Goal: Check status: Check status

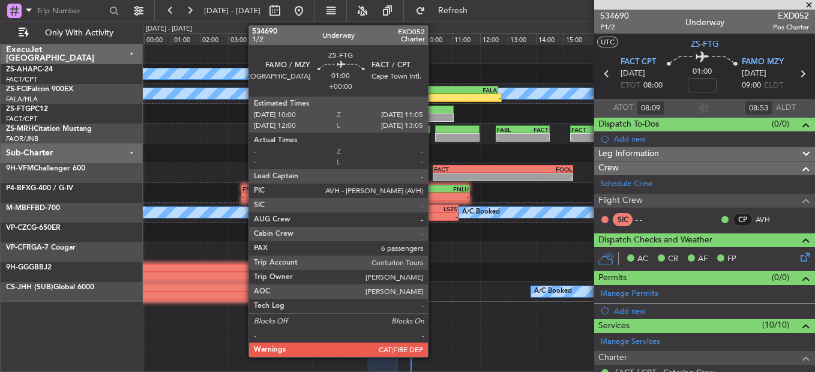
click at [433, 116] on div at bounding box center [438, 117] width 31 height 8
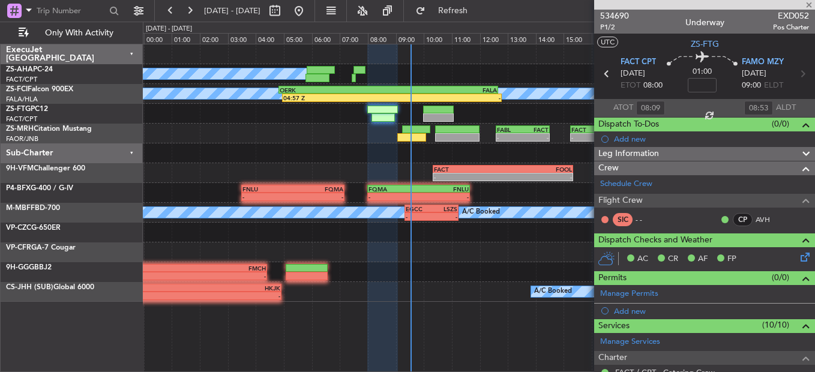
type input "6"
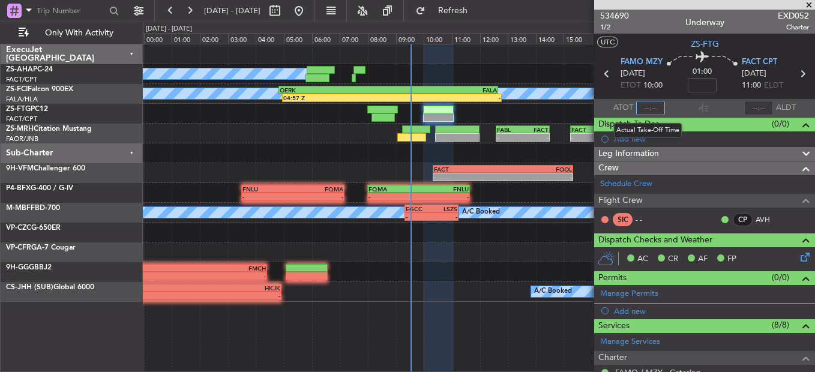
click at [647, 107] on input "text" at bounding box center [650, 108] width 29 height 14
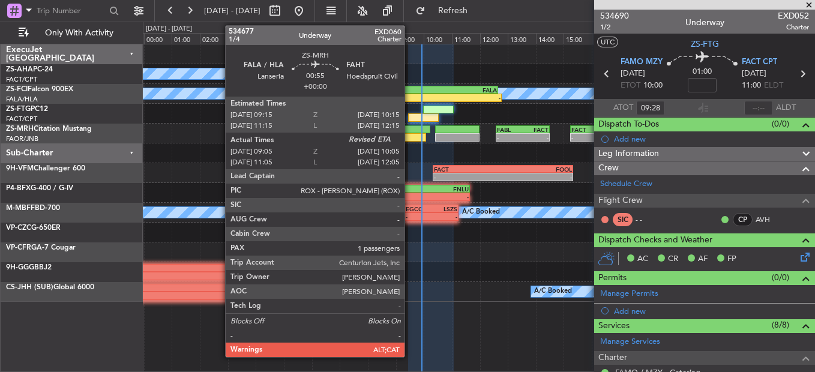
click at [410, 140] on div at bounding box center [411, 137] width 28 height 8
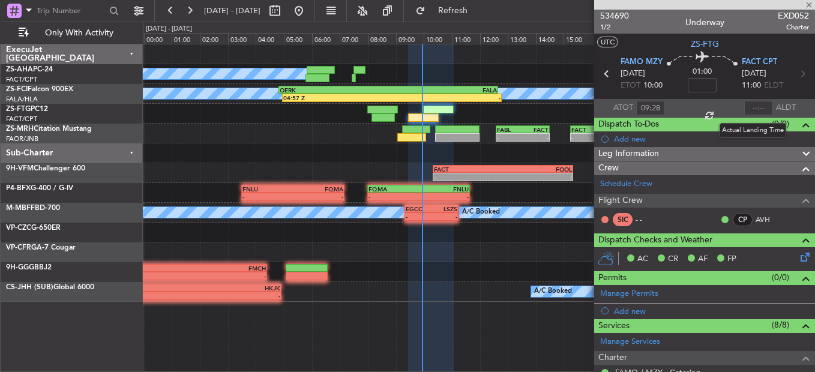
type input "09:05"
type input "1"
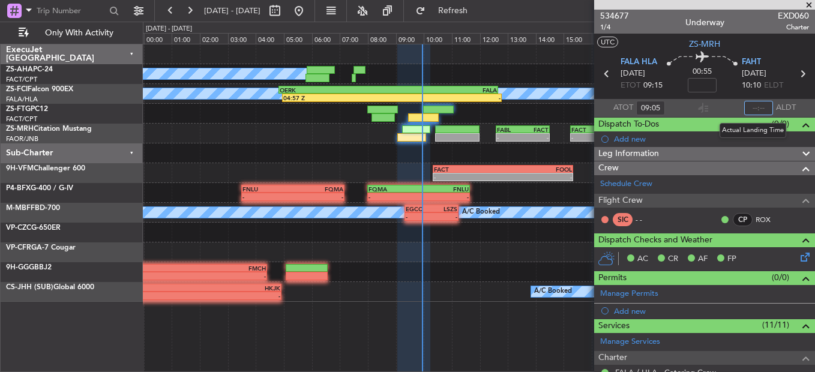
click at [744, 106] on input "text" at bounding box center [758, 108] width 29 height 14
type input "09:50"
click at [721, 106] on section "ATOT 09:05 09:50 ALDT" at bounding box center [704, 108] width 221 height 18
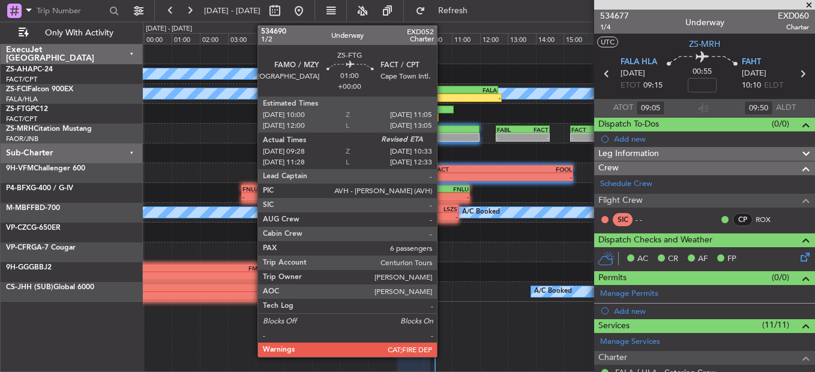
click at [442, 107] on div at bounding box center [438, 110] width 31 height 8
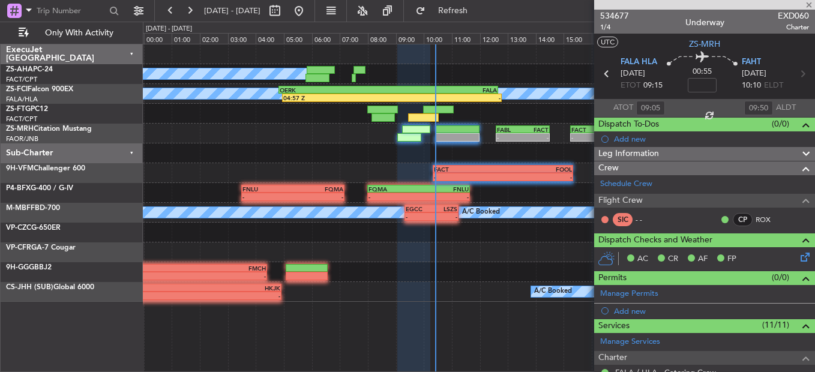
type input "09:28"
type input "6"
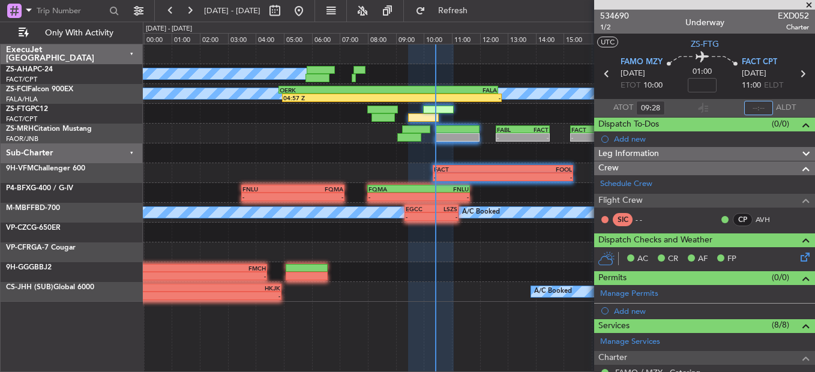
click at [754, 107] on input "text" at bounding box center [758, 108] width 29 height 14
click at [557, 235] on div "- - OMAD 21:50 Z FABE 06:35 Z" at bounding box center [478, 233] width 671 height 20
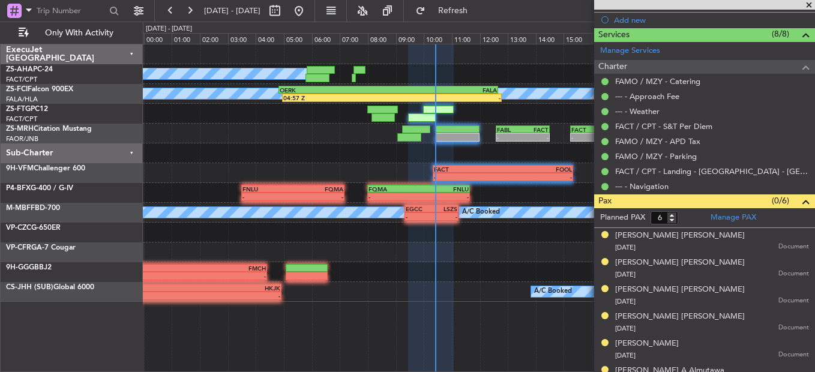
scroll to position [308, 0]
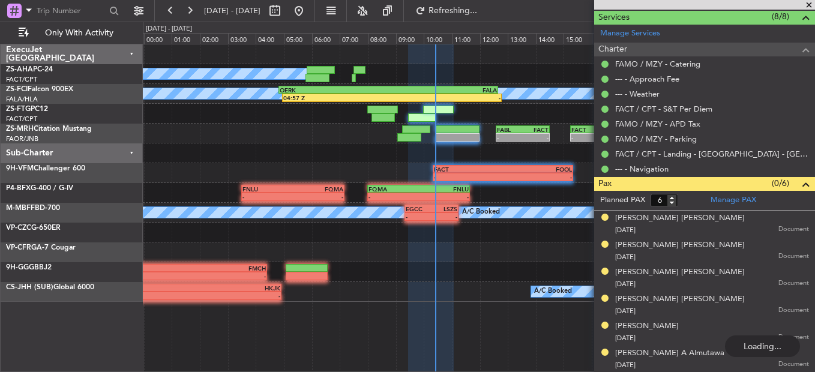
type input "10:21"
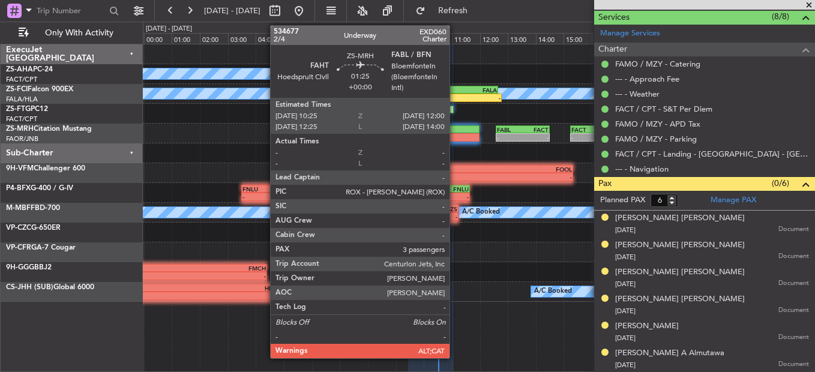
click at [455, 134] on div at bounding box center [457, 137] width 44 height 8
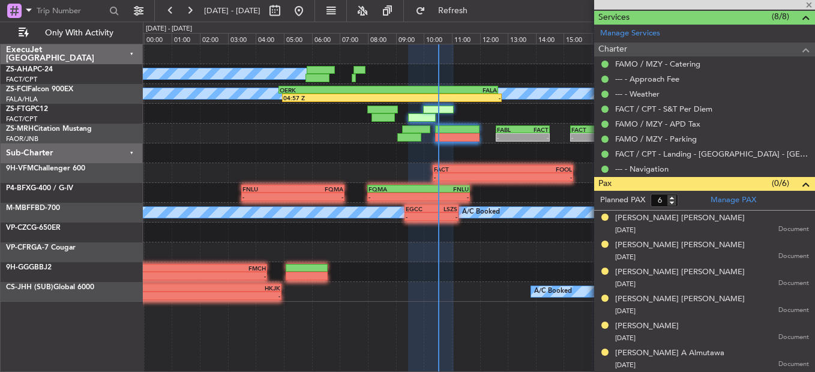
type input "3"
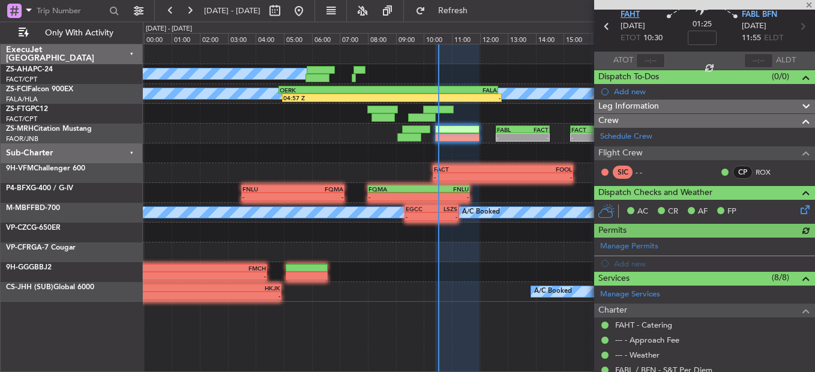
scroll to position [0, 0]
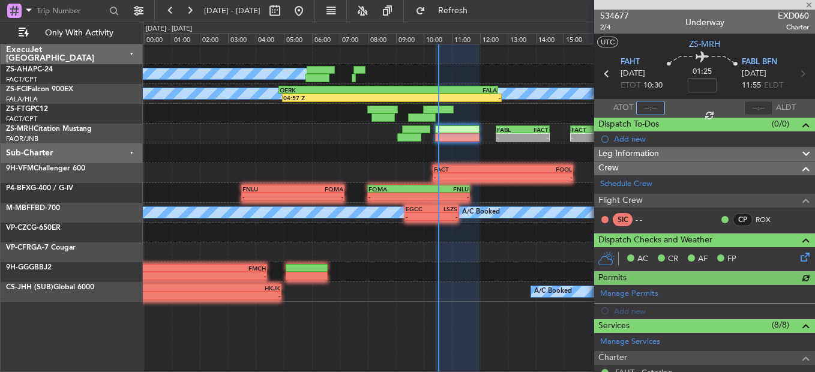
click at [649, 106] on input "text" at bounding box center [650, 108] width 29 height 14
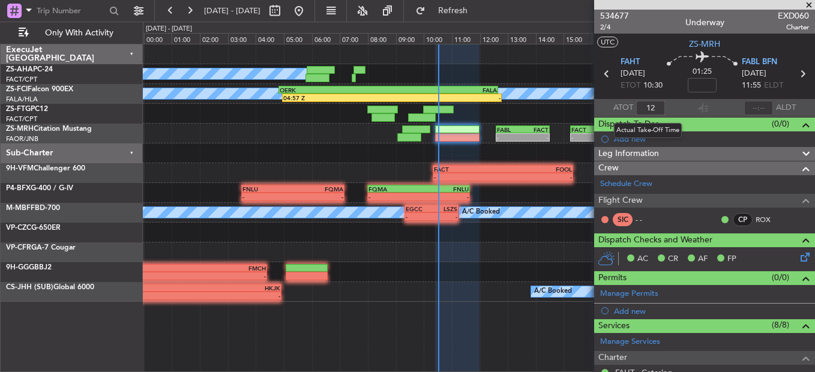
type input "1"
type input "10:28"
click at [752, 41] on section "UTC ZS-MRH" at bounding box center [704, 43] width 221 height 18
click at [794, 73] on icon at bounding box center [802, 74] width 16 height 16
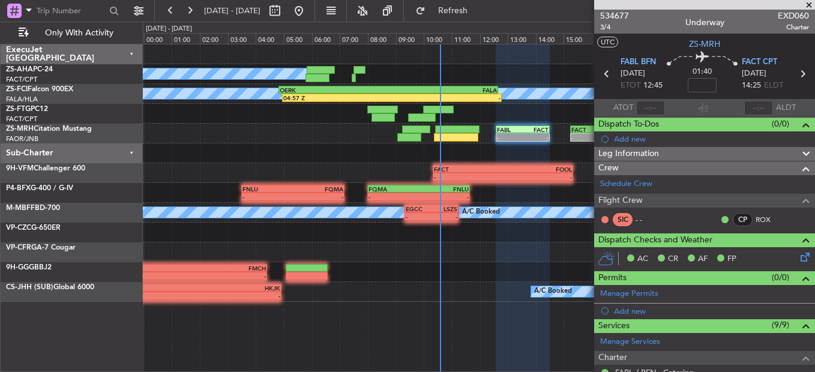
click at [796, 72] on icon at bounding box center [802, 74] width 16 height 16
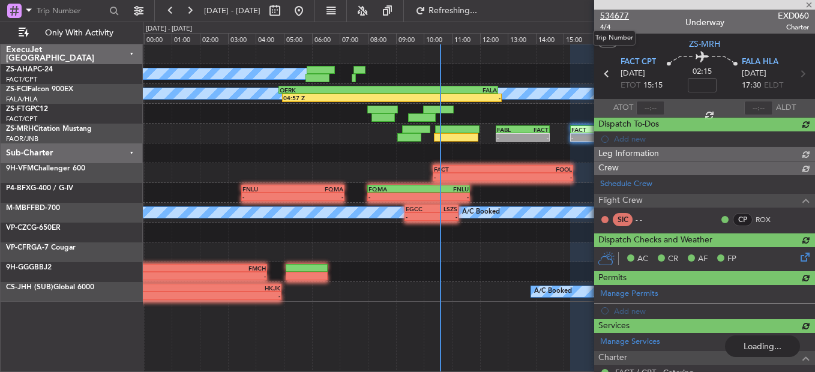
click at [613, 13] on span "534677" at bounding box center [614, 16] width 29 height 13
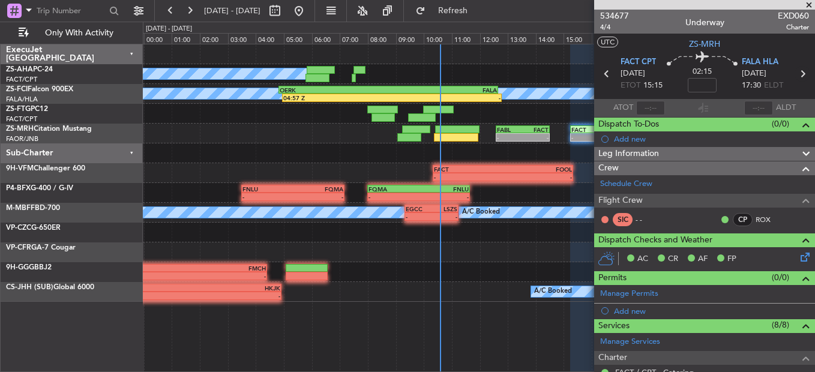
click at [794, 74] on icon at bounding box center [802, 74] width 16 height 16
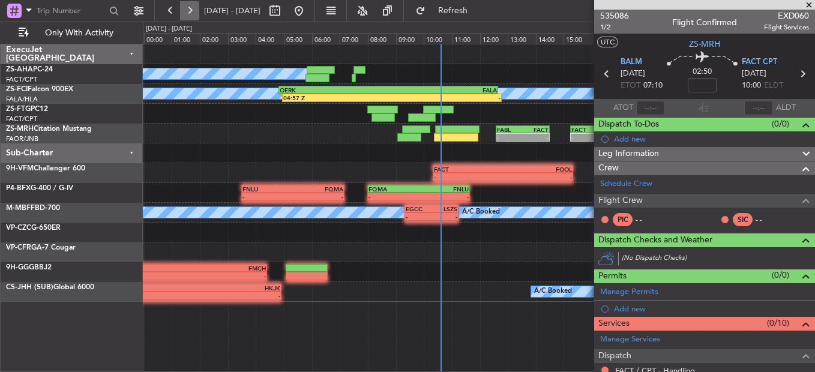
click at [190, 10] on button at bounding box center [189, 10] width 19 height 19
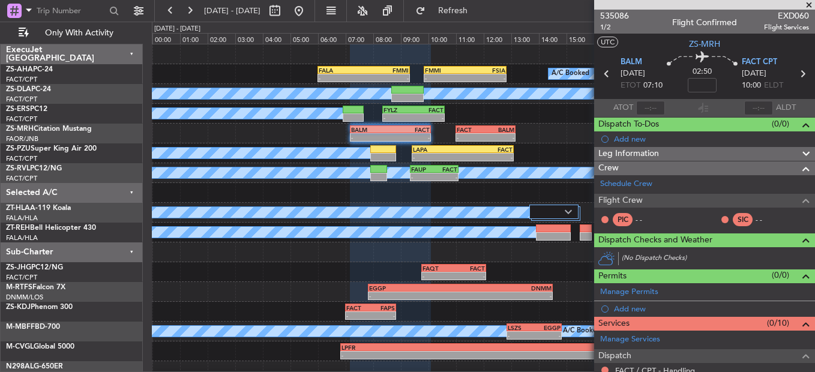
click at [808, 1] on span at bounding box center [809, 5] width 12 height 11
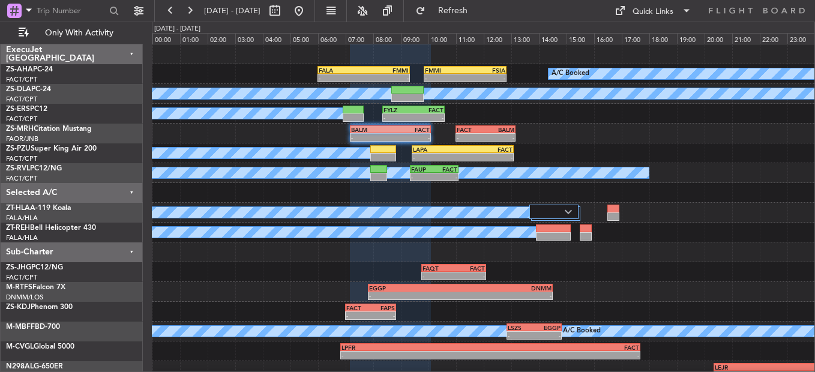
type input "0"
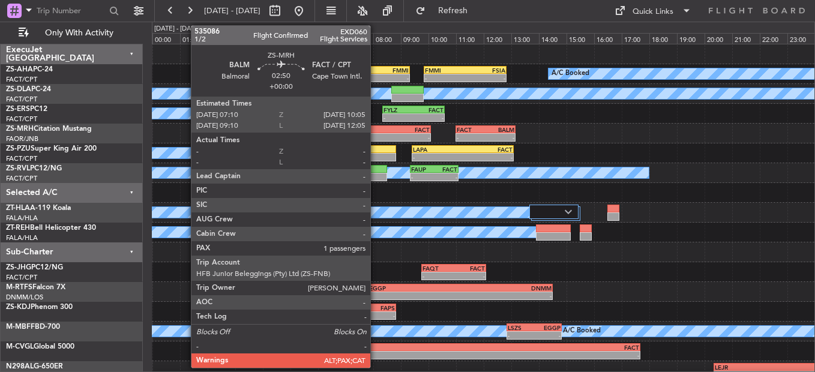
click at [376, 128] on div "BALM" at bounding box center [370, 129] width 39 height 7
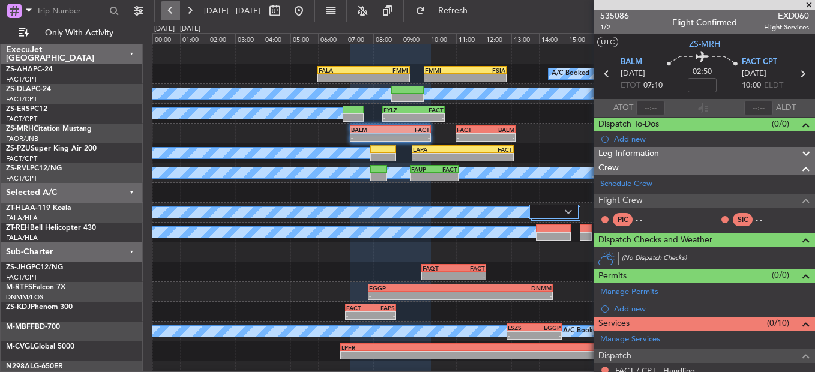
click at [177, 16] on button at bounding box center [170, 10] width 19 height 19
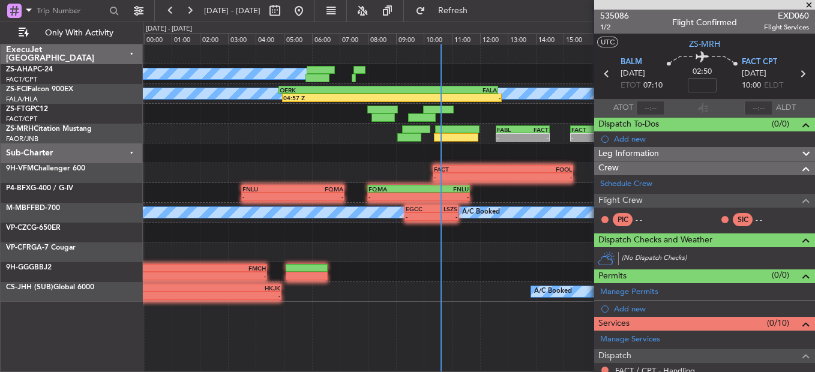
click at [811, 1] on span at bounding box center [809, 5] width 12 height 11
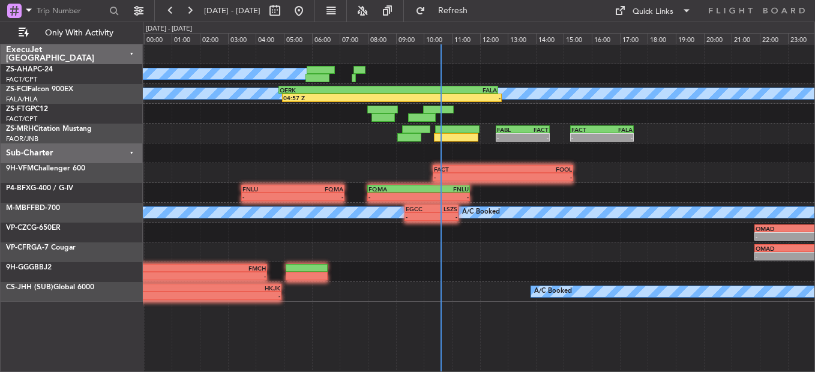
type input "0"
click at [197, 20] on button at bounding box center [189, 10] width 19 height 19
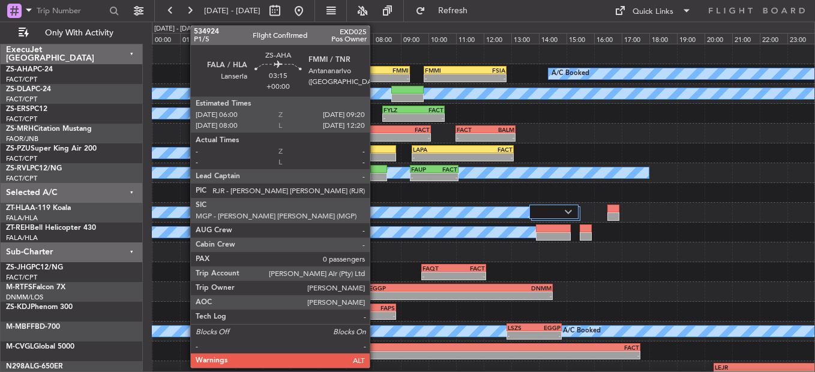
click at [375, 77] on div "-" at bounding box center [386, 77] width 45 height 7
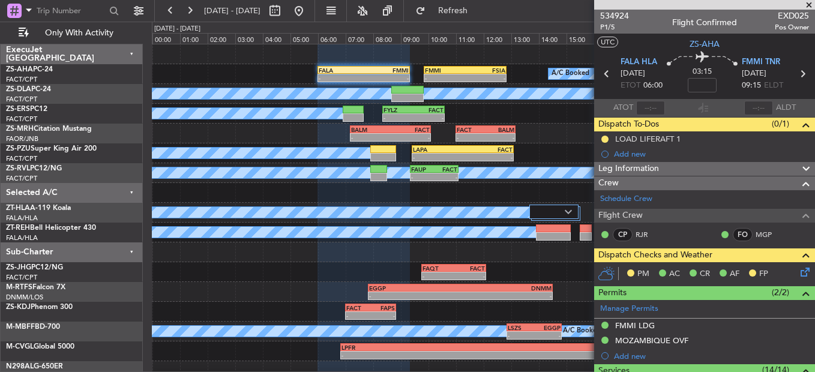
click at [798, 271] on icon at bounding box center [803, 270] width 10 height 10
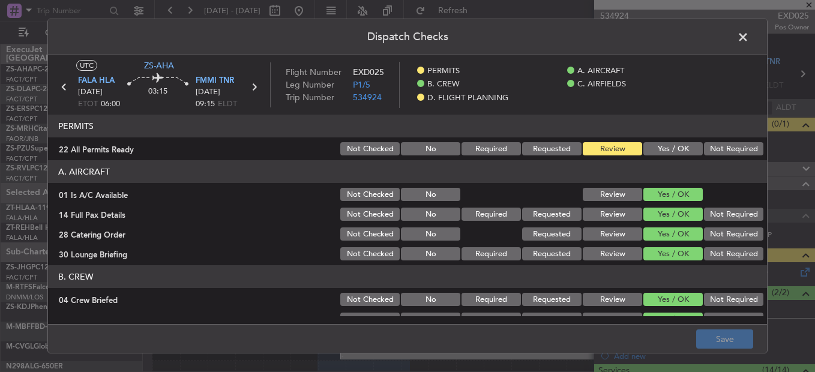
click at [749, 35] on span at bounding box center [749, 40] width 0 height 24
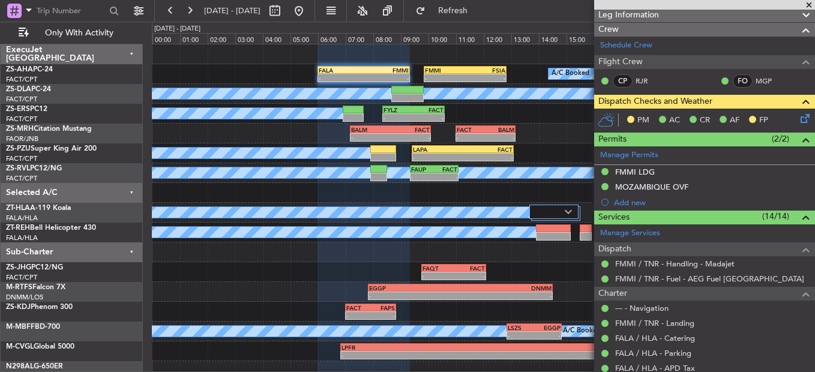
scroll to position [120, 0]
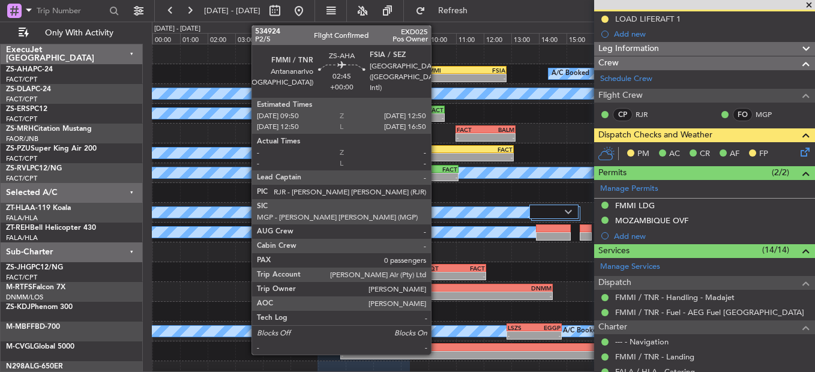
click at [437, 77] on div "-" at bounding box center [445, 77] width 40 height 7
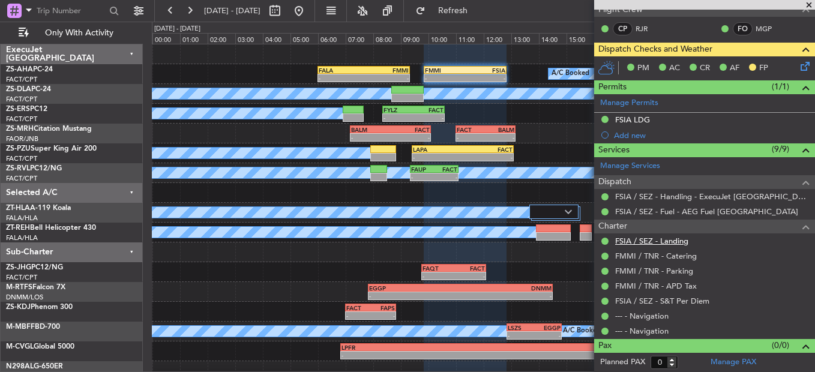
scroll to position [11, 0]
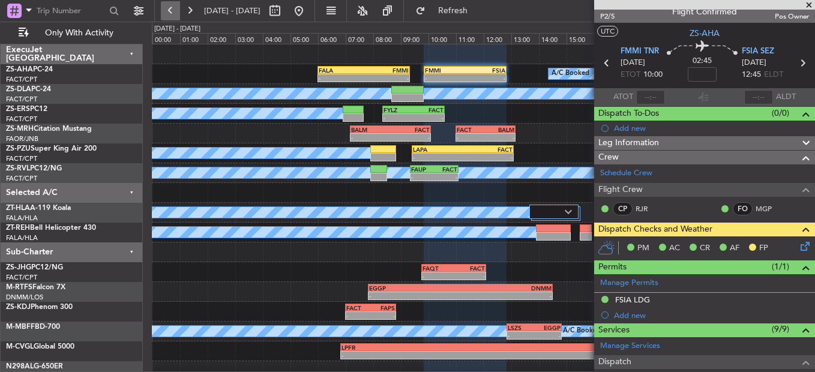
click at [171, 12] on button at bounding box center [170, 10] width 19 height 19
